Goal: Task Accomplishment & Management: Manage account settings

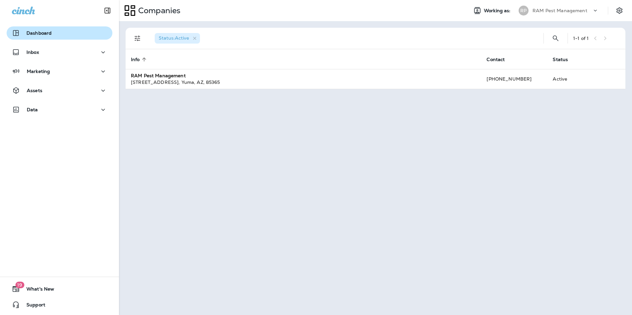
click at [40, 31] on p "Dashboard" at bounding box center [38, 32] width 25 height 5
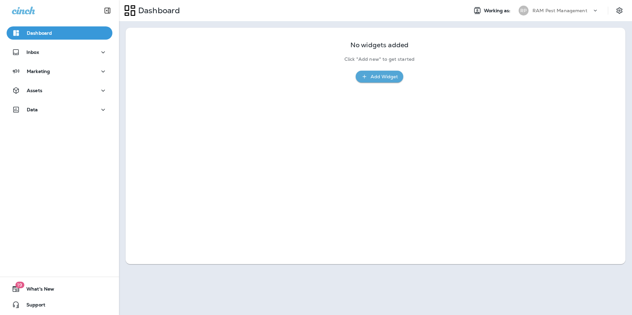
click at [548, 8] on p "RAM Pest Management" at bounding box center [559, 10] width 55 height 5
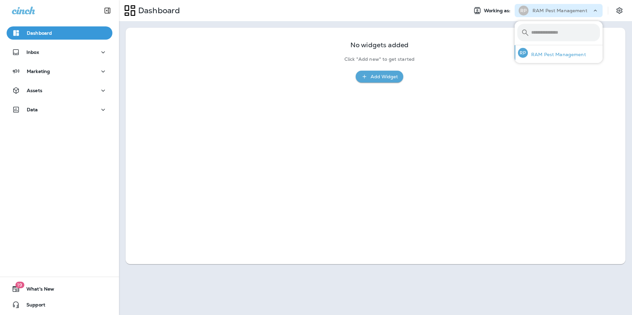
click at [566, 56] on p "RAM Pest Management" at bounding box center [557, 54] width 58 height 5
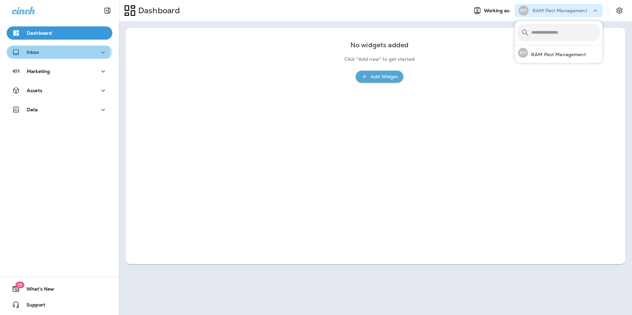
click at [31, 54] on p "Inbox" at bounding box center [32, 52] width 13 height 5
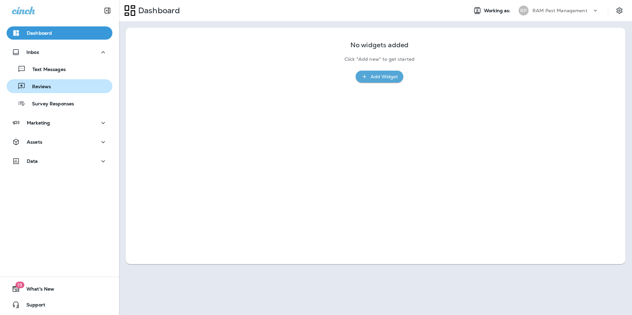
click at [39, 87] on p "Reviews" at bounding box center [37, 87] width 25 height 6
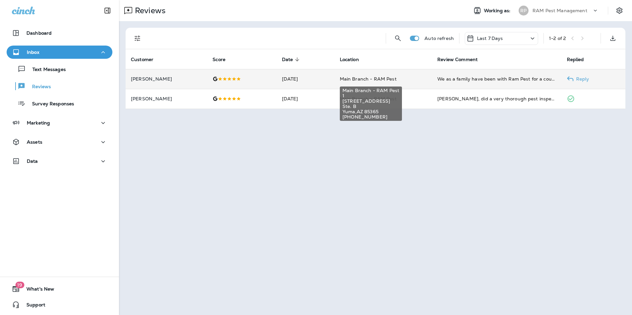
click at [355, 82] on span "Main Branch - RAM Pest" at bounding box center [368, 79] width 57 height 6
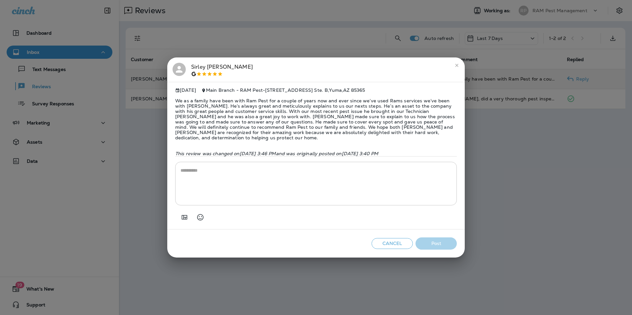
click at [457, 66] on icon "close" at bounding box center [456, 65] width 5 height 5
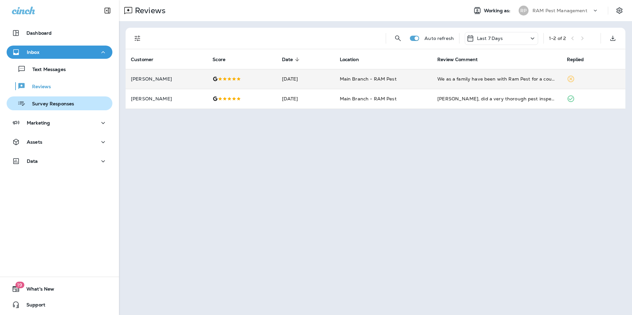
click at [55, 105] on p "Survey Responses" at bounding box center [49, 104] width 49 height 6
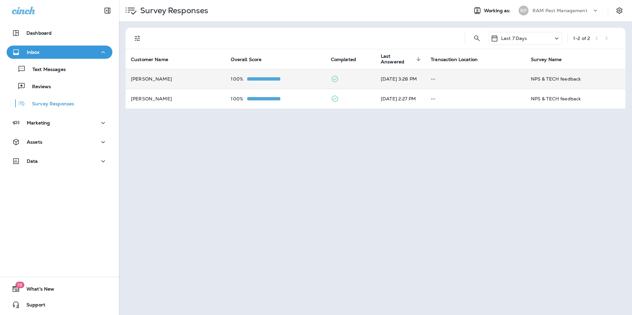
click at [405, 85] on td "[DATE] 3:28 PM" at bounding box center [400, 79] width 50 height 20
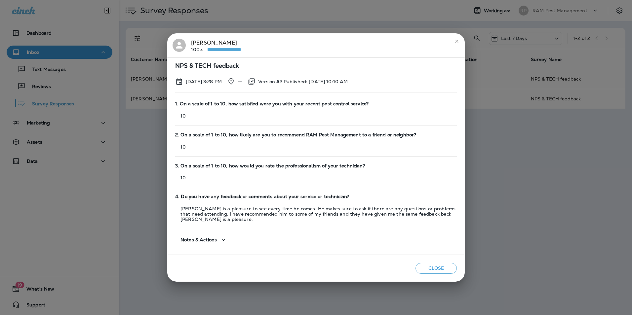
click at [431, 269] on button "Close" at bounding box center [435, 268] width 41 height 11
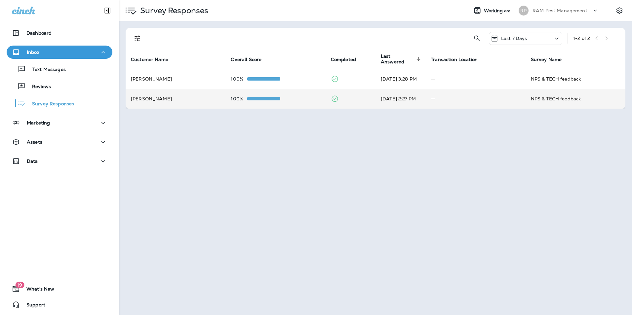
click at [386, 101] on td "[DATE] 2:27 PM" at bounding box center [400, 99] width 50 height 20
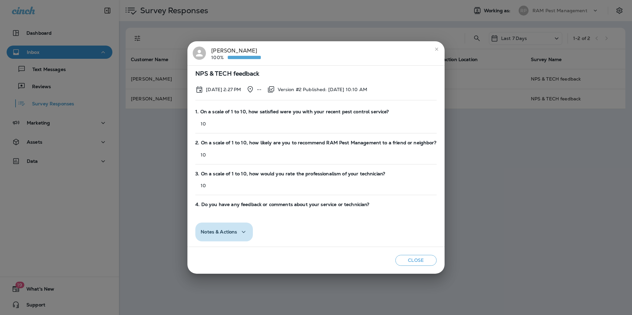
click at [247, 232] on icon "button" at bounding box center [244, 232] width 8 height 8
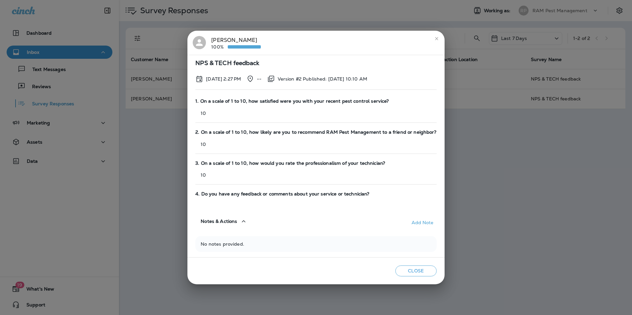
click at [244, 221] on icon "button" at bounding box center [244, 221] width 8 height 8
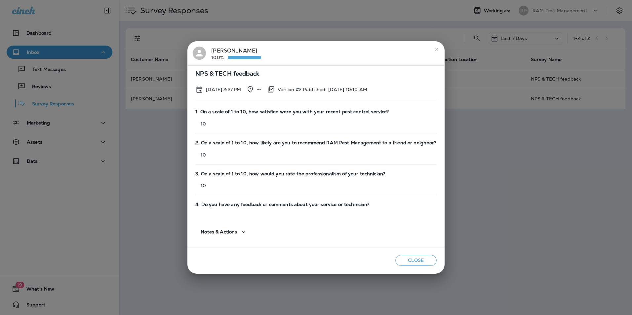
click at [434, 51] on icon "close" at bounding box center [436, 49] width 5 height 5
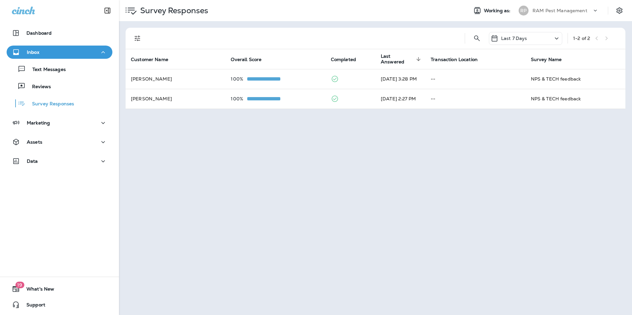
click at [42, 53] on div "Inbox" at bounding box center [59, 52] width 95 height 8
click at [51, 52] on div "Inbox" at bounding box center [59, 52] width 95 height 8
